Goal: Information Seeking & Learning: Learn about a topic

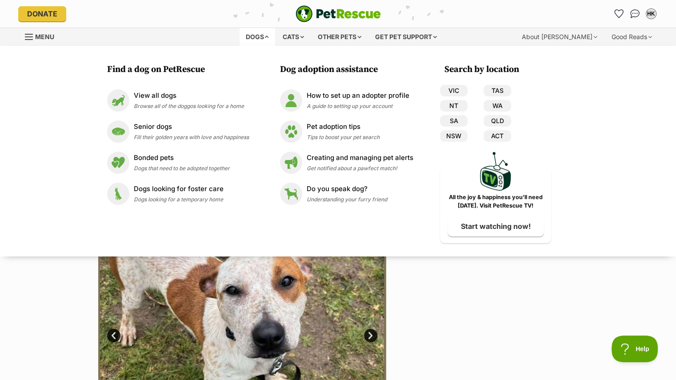
click at [464, 306] on div at bounding box center [486, 329] width 182 height 288
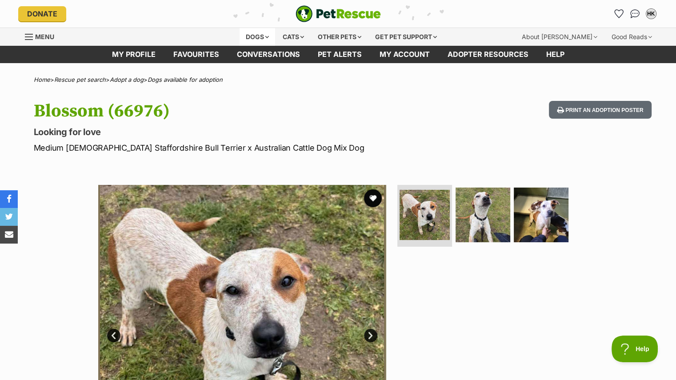
click at [255, 37] on div "Dogs" at bounding box center [257, 37] width 36 height 18
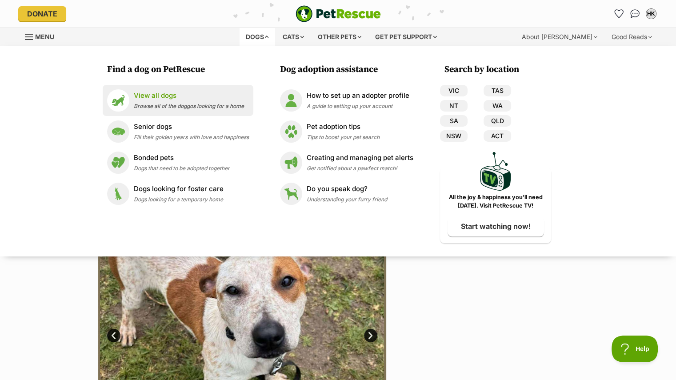
click at [168, 94] on p "View all dogs" at bounding box center [189, 96] width 110 height 10
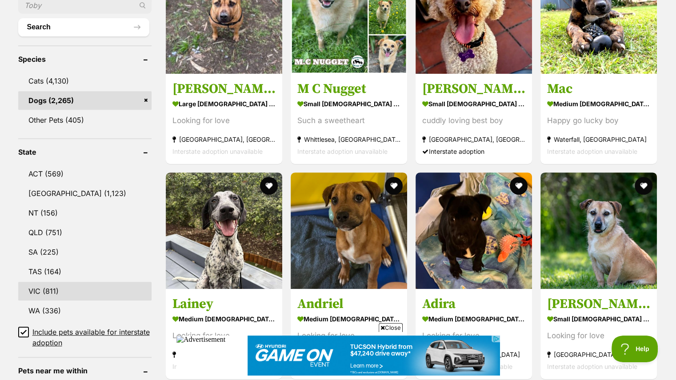
click at [41, 282] on link "VIC (811)" at bounding box center [84, 291] width 133 height 19
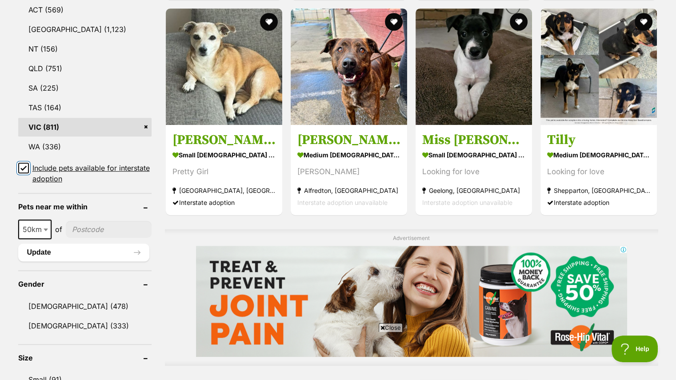
click at [23, 163] on input "Include pets available for interstate adoption" at bounding box center [23, 168] width 11 height 11
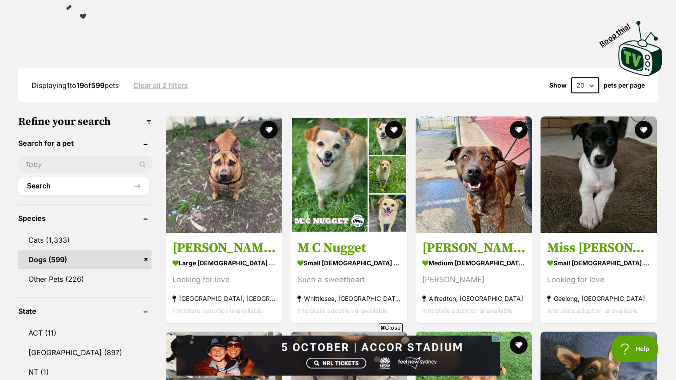
scroll to position [169, 0]
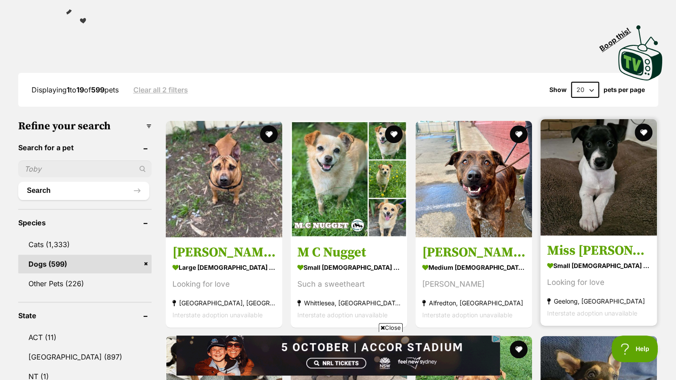
click at [590, 155] on img at bounding box center [598, 177] width 116 height 116
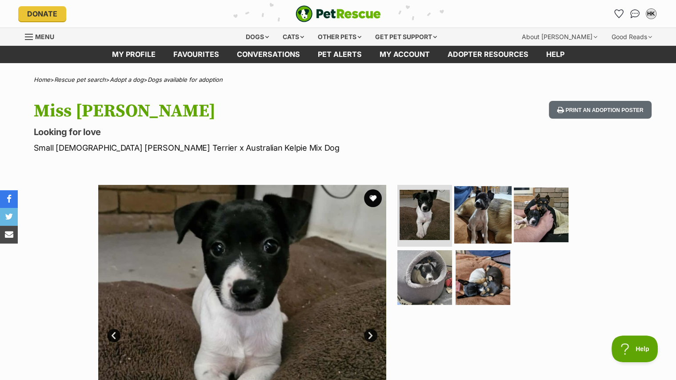
click at [482, 208] on img at bounding box center [482, 214] width 57 height 57
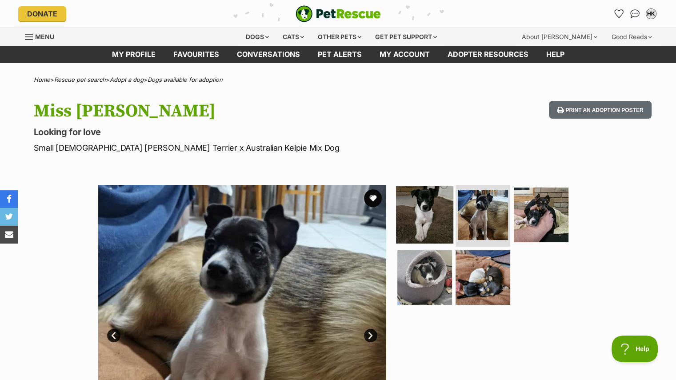
click at [432, 216] on img at bounding box center [424, 214] width 57 height 57
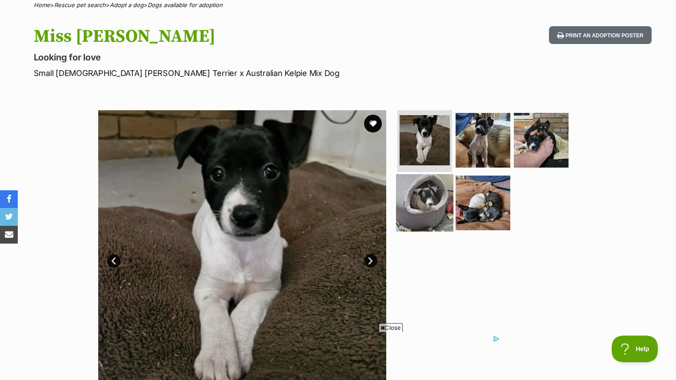
click at [432, 196] on img at bounding box center [424, 202] width 57 height 57
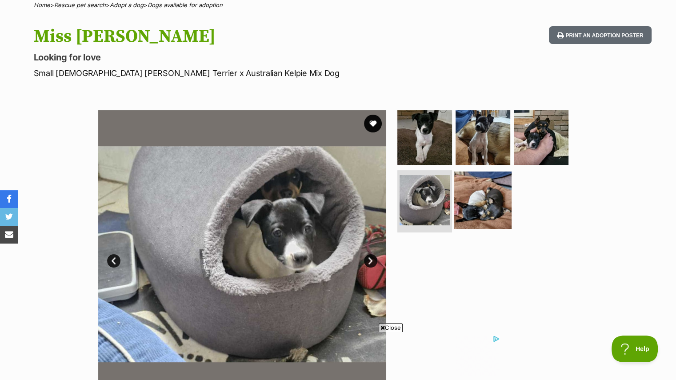
click at [479, 199] on img at bounding box center [482, 199] width 57 height 57
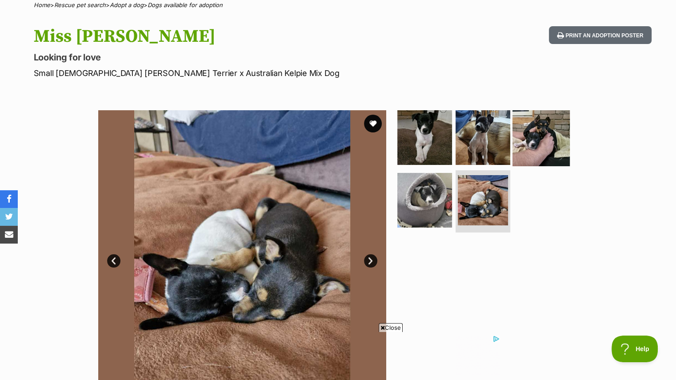
click at [538, 159] on img at bounding box center [540, 136] width 57 height 57
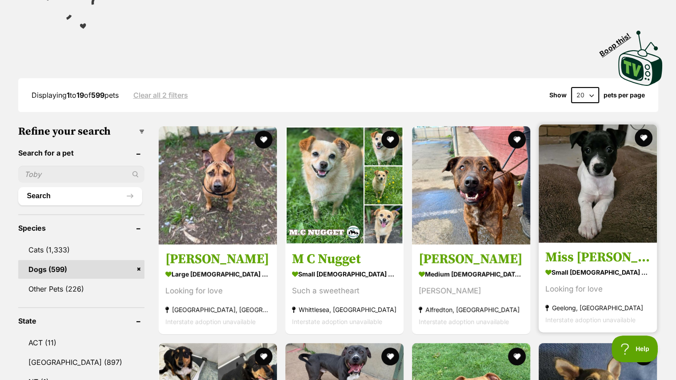
click at [600, 162] on img at bounding box center [597, 183] width 118 height 118
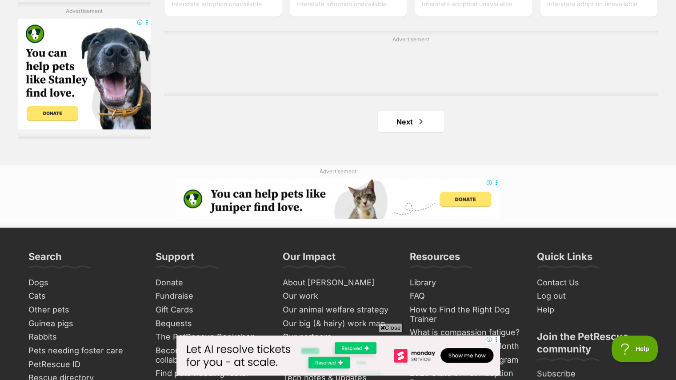
scroll to position [1612, 0]
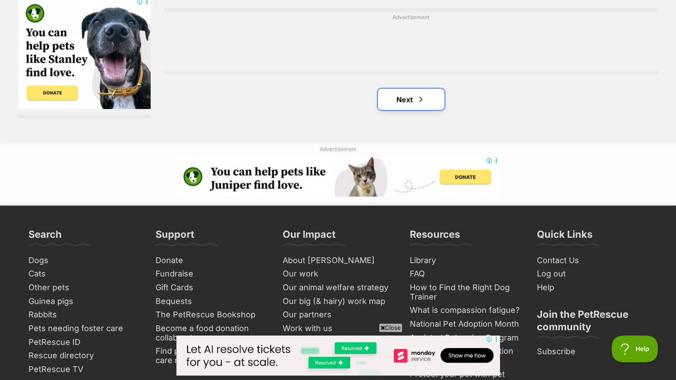
click at [405, 88] on link "Next" at bounding box center [411, 98] width 67 height 21
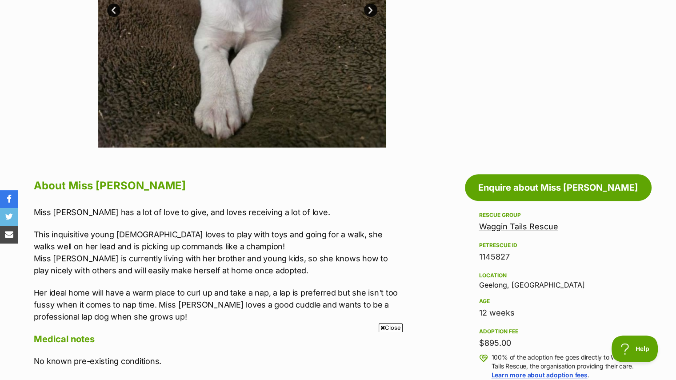
scroll to position [414, 0]
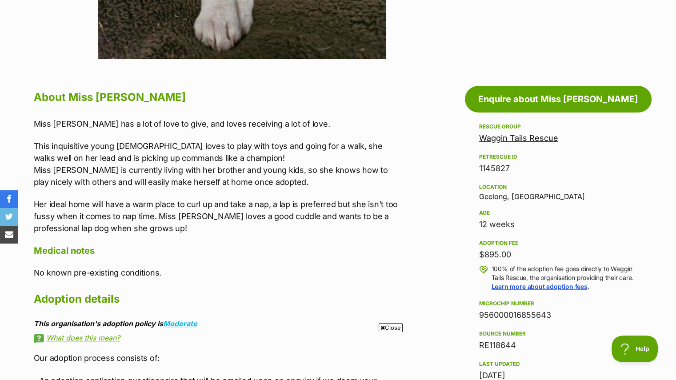
drag, startPoint x: 667, startPoint y: 100, endPoint x: 665, endPoint y: 115, distance: 14.8
click at [665, 115] on section "Home > Rescue pet search > Adopt a dog > Dogs available for adoption Miss Piggy…" at bounding box center [338, 286] width 676 height 1247
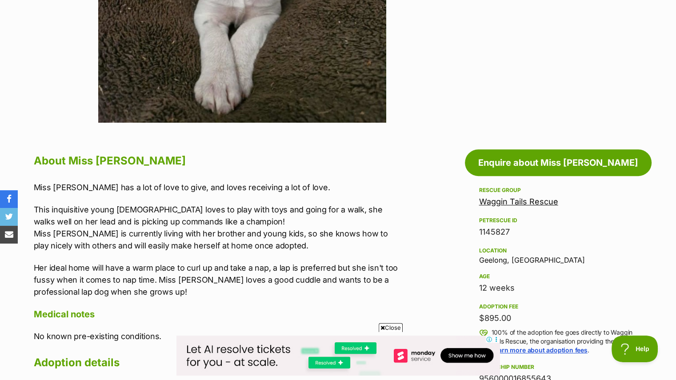
scroll to position [355, 0]
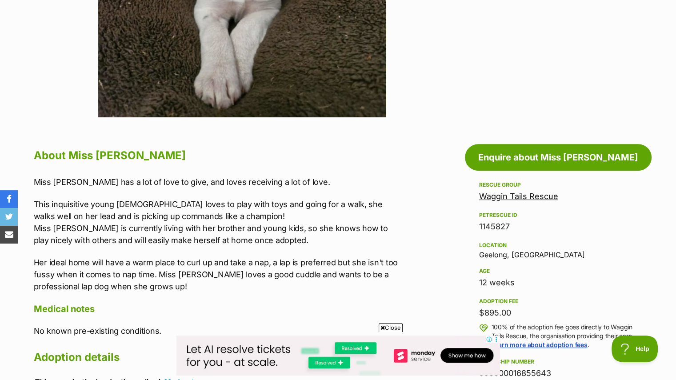
click at [540, 196] on link "Waggin Tails Rescue" at bounding box center [518, 195] width 79 height 9
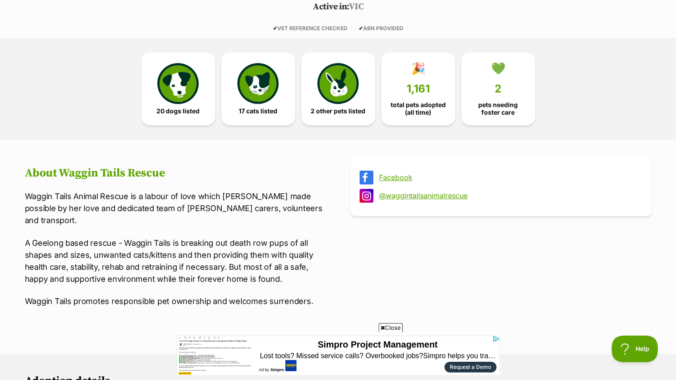
scroll to position [186, 0]
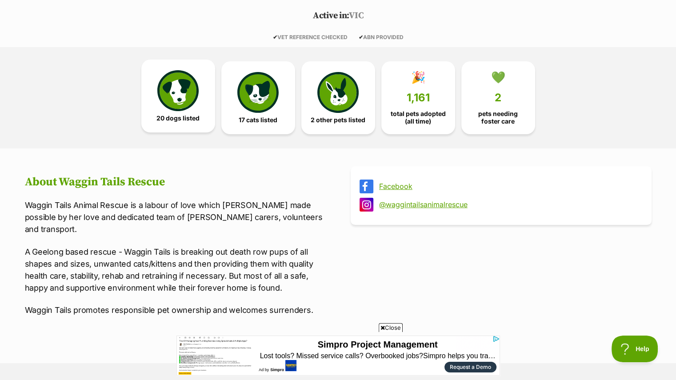
click at [195, 90] on img at bounding box center [177, 90] width 41 height 41
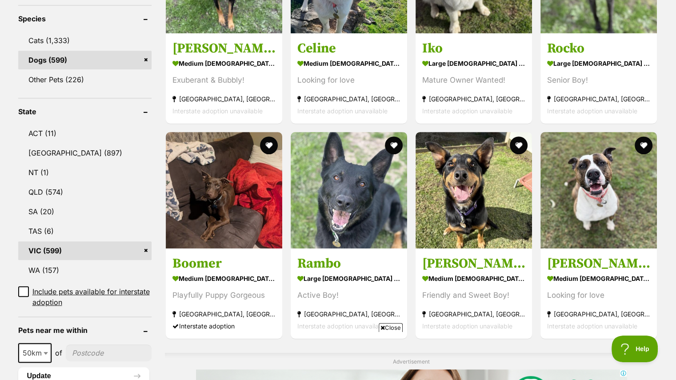
scroll to position [375, 0]
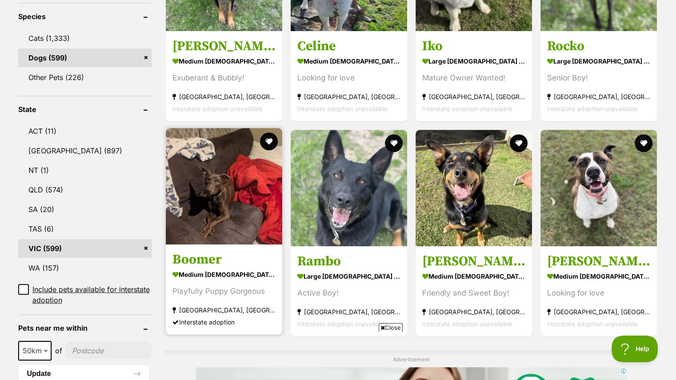
click at [195, 165] on img at bounding box center [224, 186] width 116 height 116
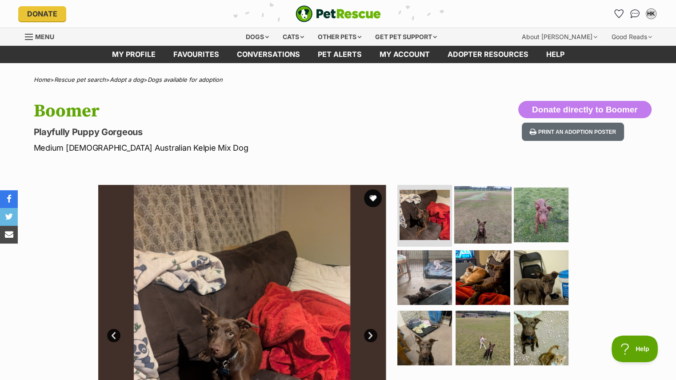
click at [474, 211] on img at bounding box center [482, 214] width 57 height 57
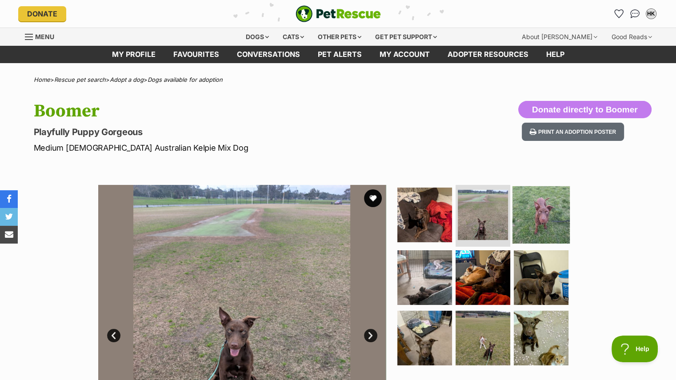
click at [544, 236] on img at bounding box center [540, 214] width 57 height 57
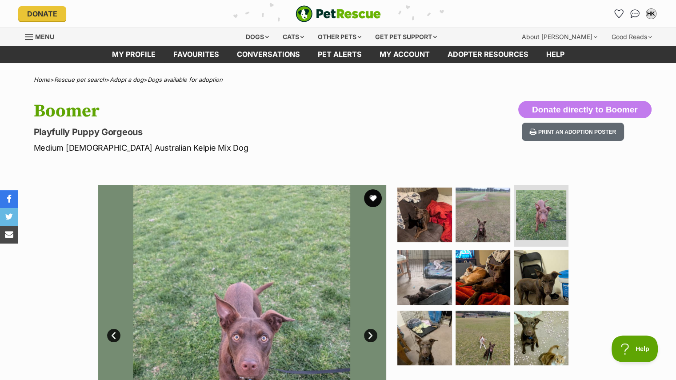
click at [537, 307] on ul at bounding box center [486, 278] width 182 height 186
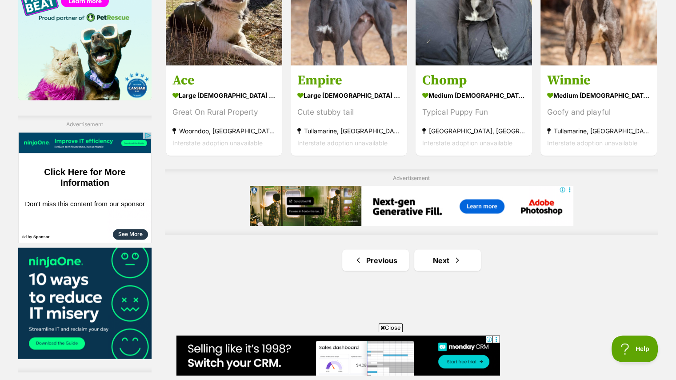
scroll to position [1455, 0]
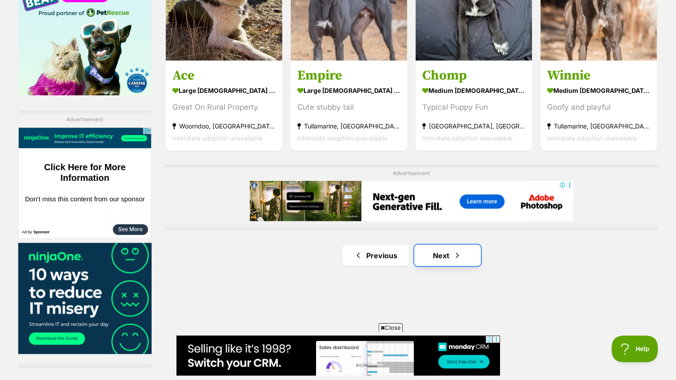
click at [449, 244] on link "Next" at bounding box center [447, 254] width 67 height 21
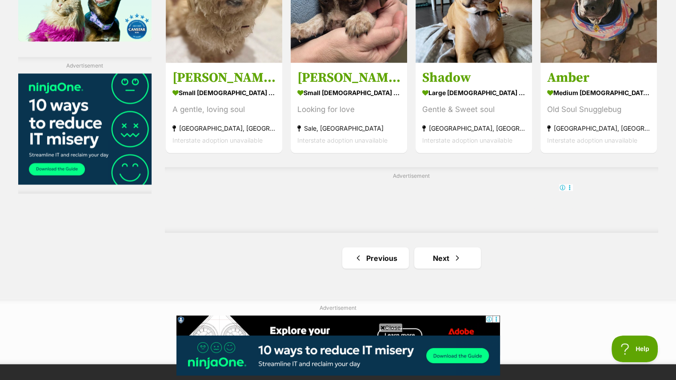
scroll to position [1511, 0]
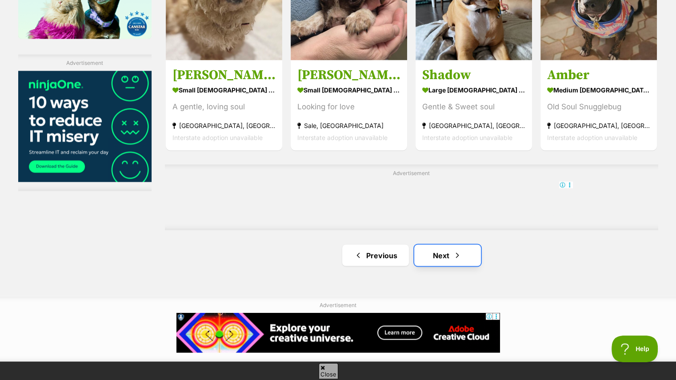
click at [447, 244] on link "Next" at bounding box center [447, 254] width 67 height 21
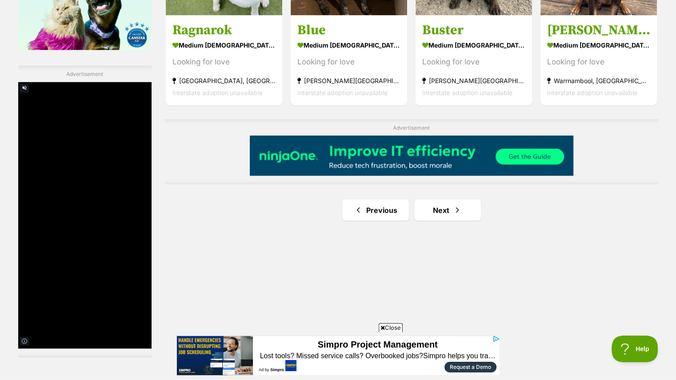
scroll to position [1510, 0]
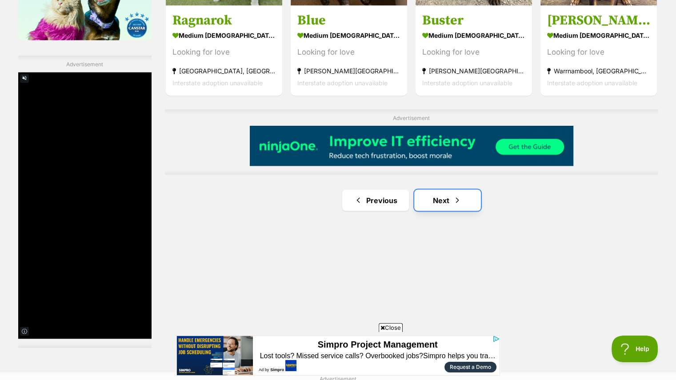
click at [458, 189] on link "Next" at bounding box center [447, 199] width 67 height 21
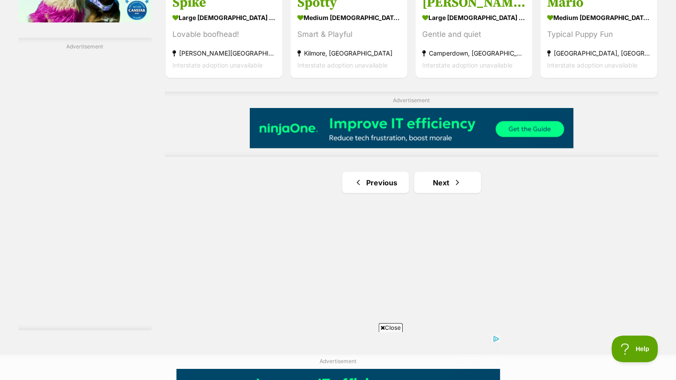
scroll to position [1532, 0]
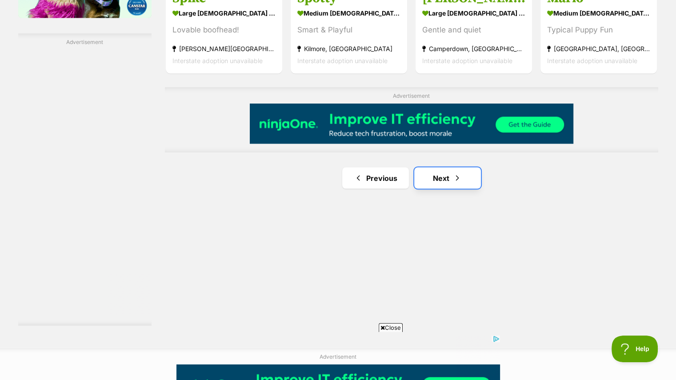
click at [464, 167] on link "Next" at bounding box center [447, 177] width 67 height 21
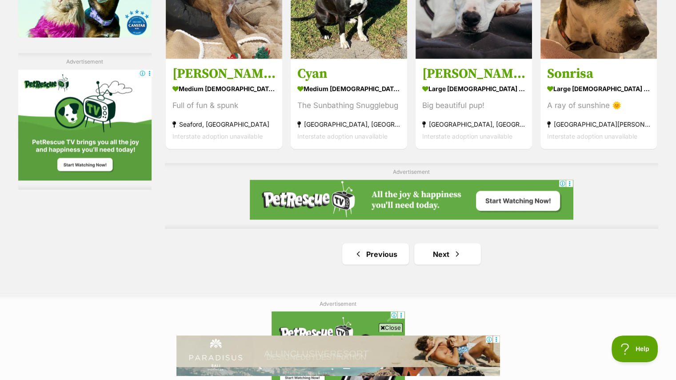
scroll to position [1515, 0]
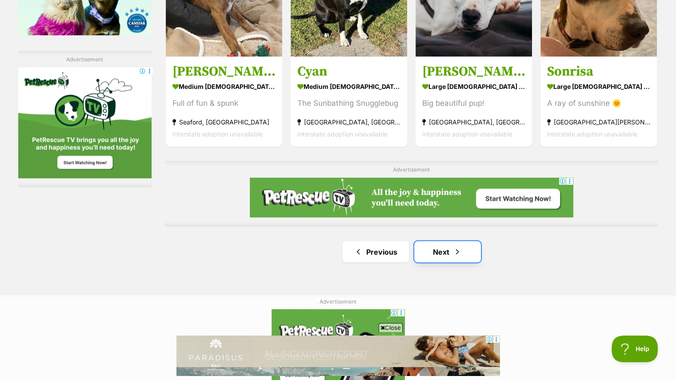
click at [447, 241] on link "Next" at bounding box center [447, 251] width 67 height 21
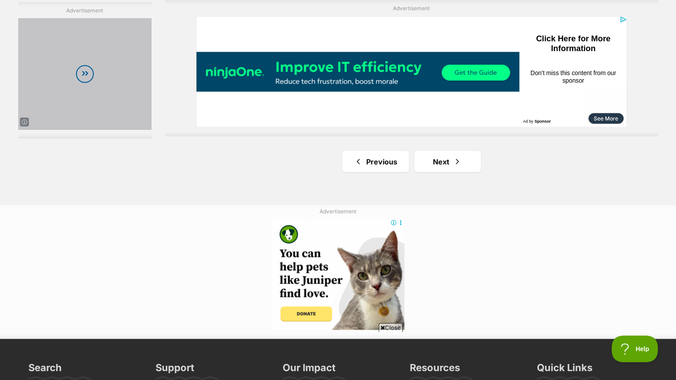
scroll to position [1629, 0]
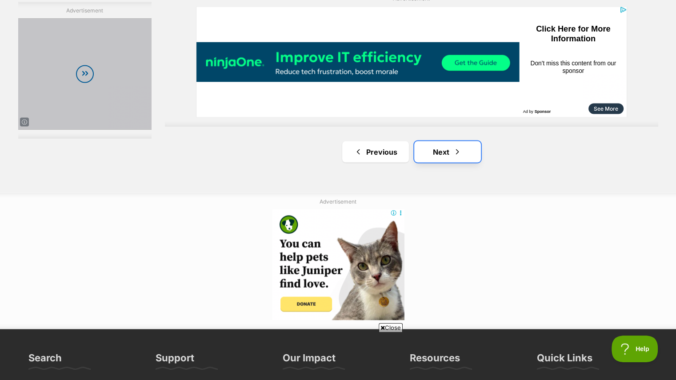
click at [470, 141] on link "Next" at bounding box center [447, 151] width 67 height 21
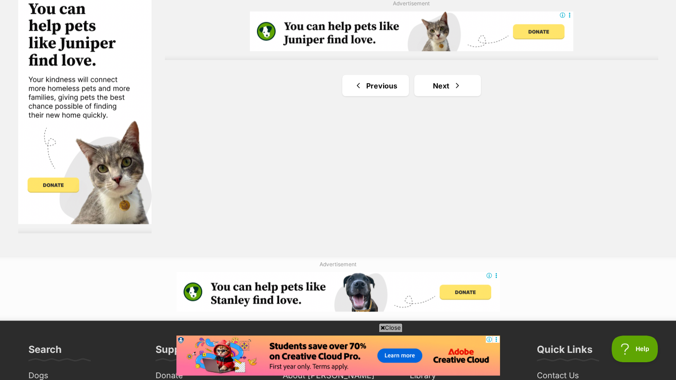
scroll to position [1666, 0]
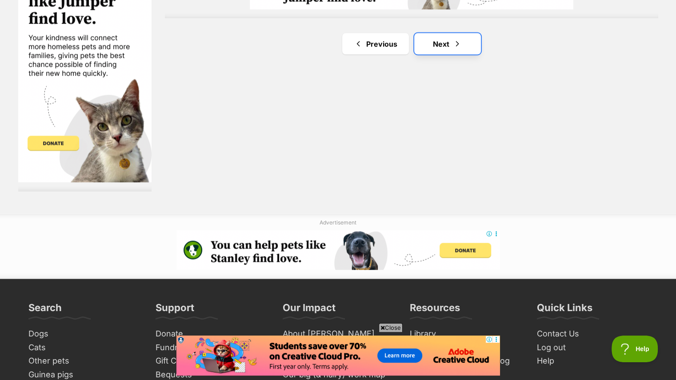
click at [450, 33] on link "Next" at bounding box center [447, 43] width 67 height 21
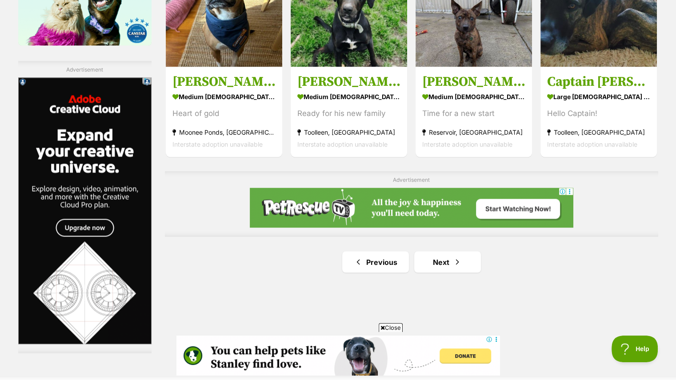
scroll to position [1521, 0]
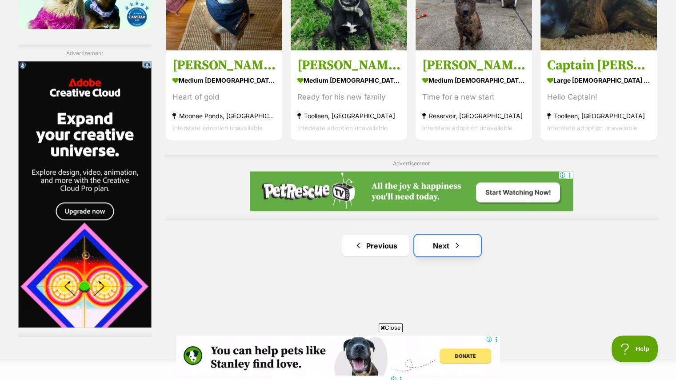
click at [463, 235] on link "Next" at bounding box center [447, 245] width 67 height 21
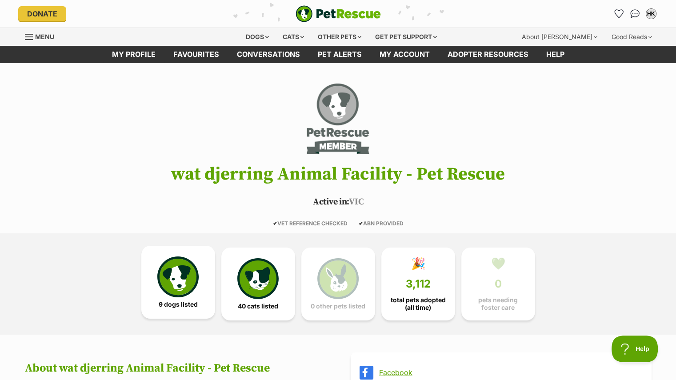
click at [181, 271] on img at bounding box center [177, 276] width 41 height 41
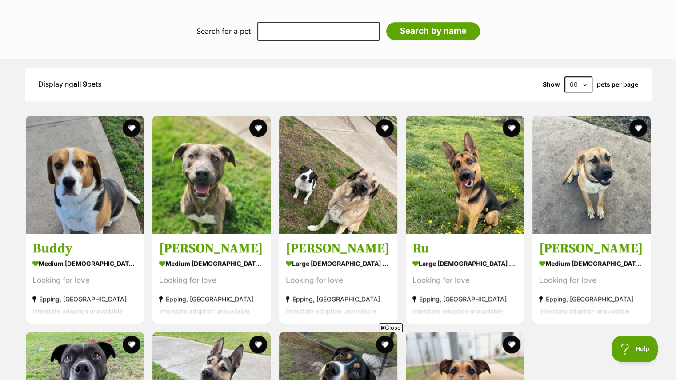
scroll to position [92, 0]
